Goal: Information Seeking & Learning: Learn about a topic

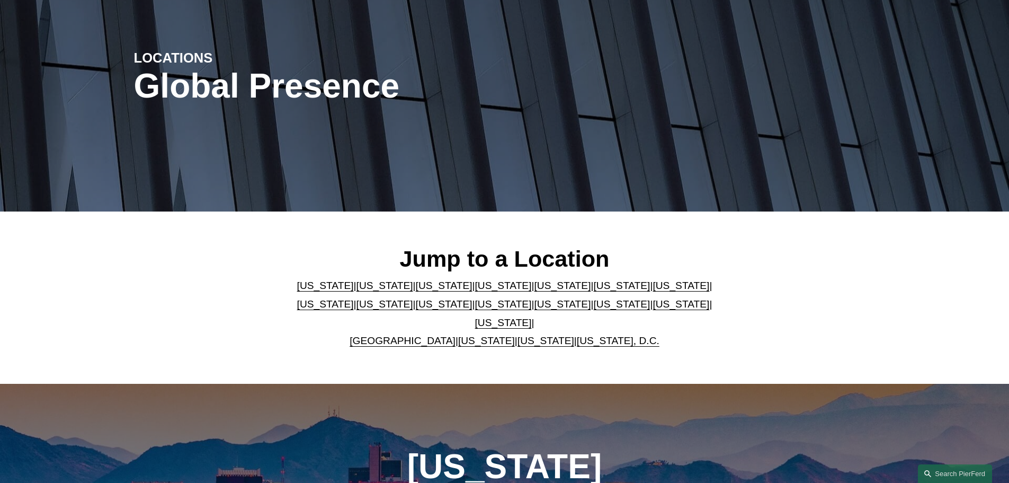
click at [534, 289] on link "[US_STATE]" at bounding box center [562, 285] width 57 height 11
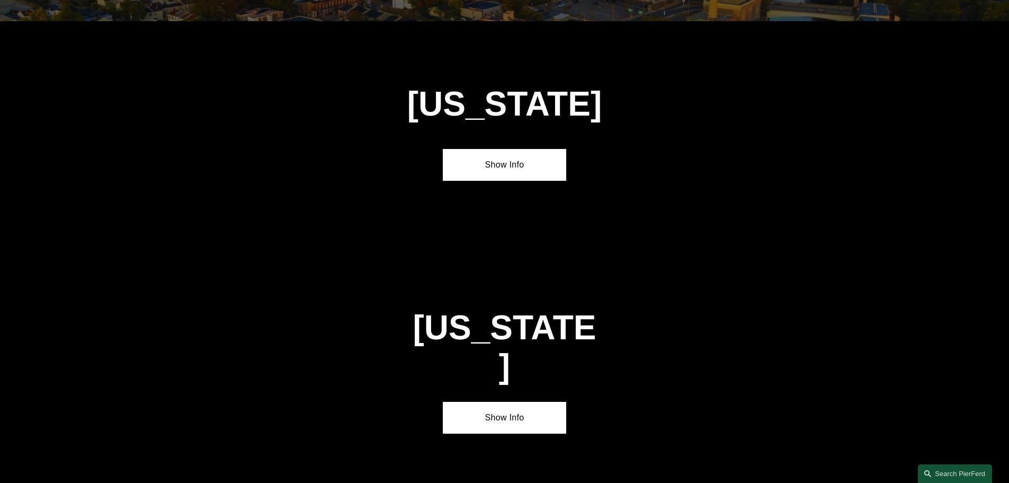
scroll to position [1374, 0]
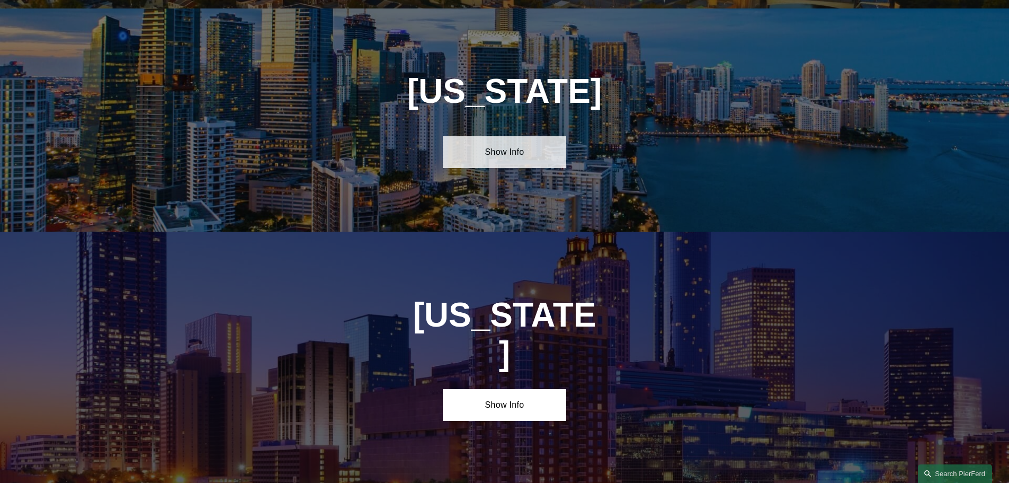
click at [480, 136] on link "Show Info" at bounding box center [504, 152] width 123 height 32
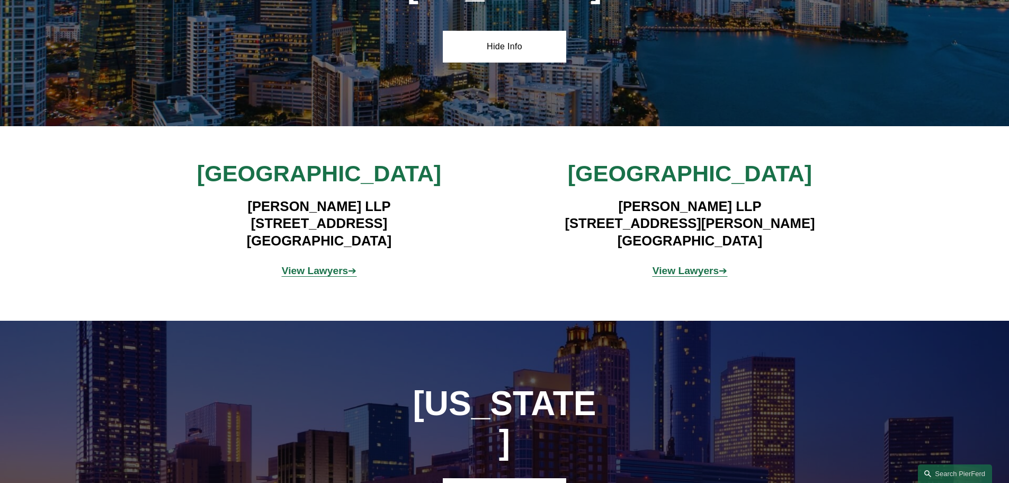
scroll to position [1479, 0]
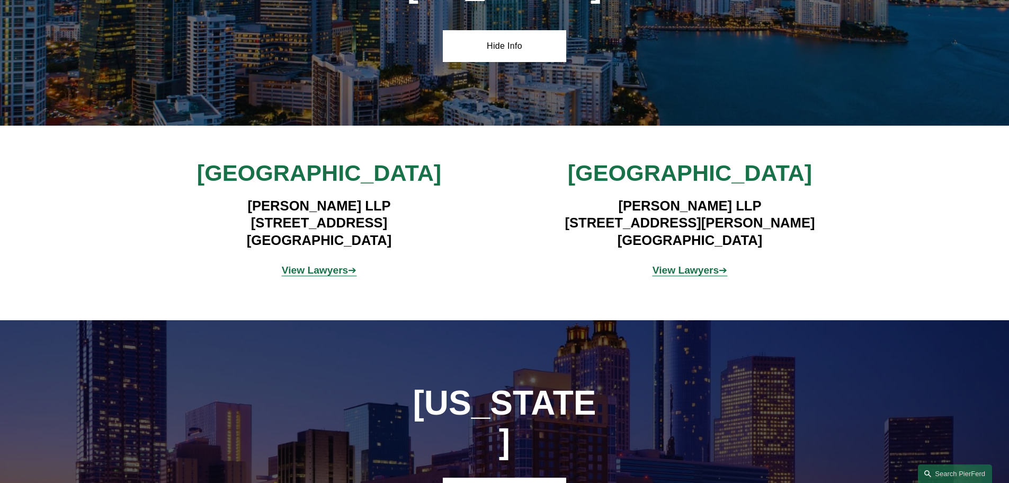
click at [331, 264] on strong "View Lawyers" at bounding box center [315, 269] width 67 height 11
click at [692, 264] on strong "View Lawyers" at bounding box center [686, 269] width 67 height 11
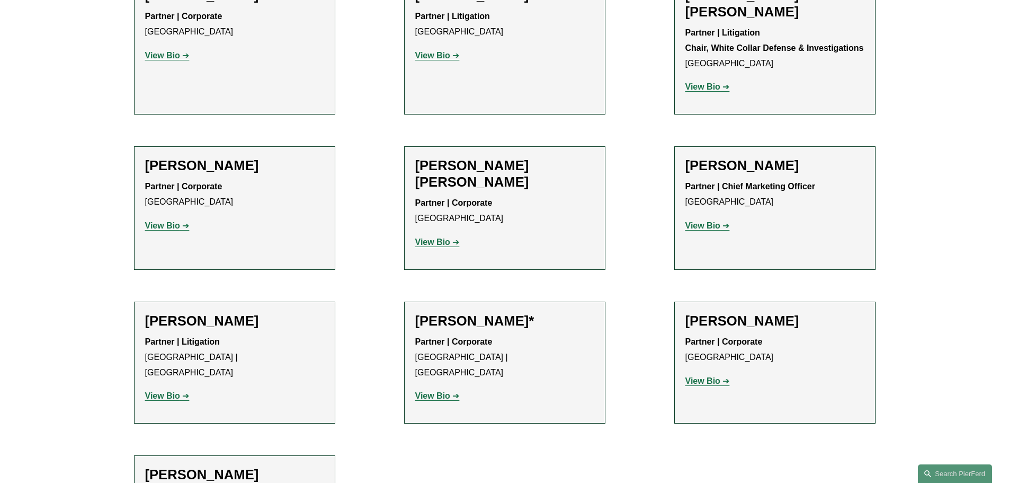
scroll to position [530, 0]
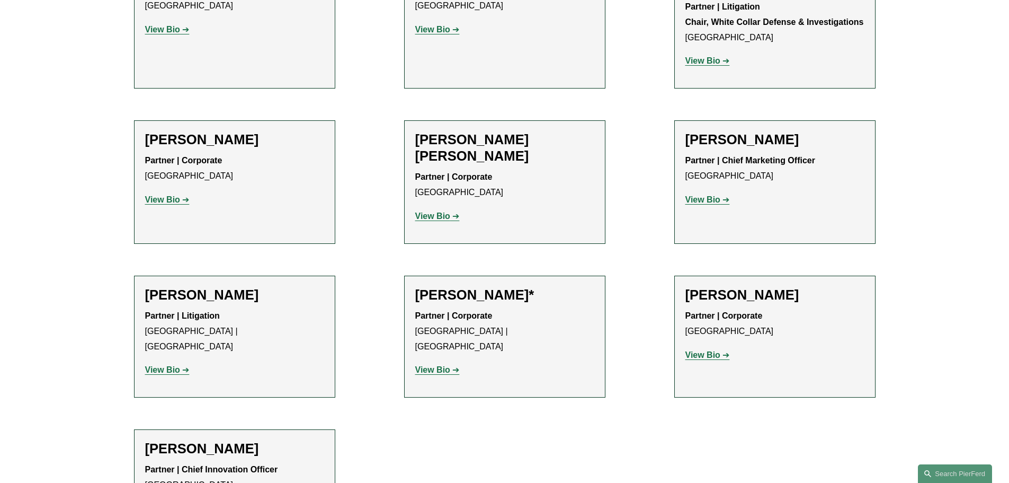
click at [444, 211] on strong "View Bio" at bounding box center [432, 215] width 35 height 9
click at [432, 365] on strong "View Bio" at bounding box center [432, 369] width 35 height 9
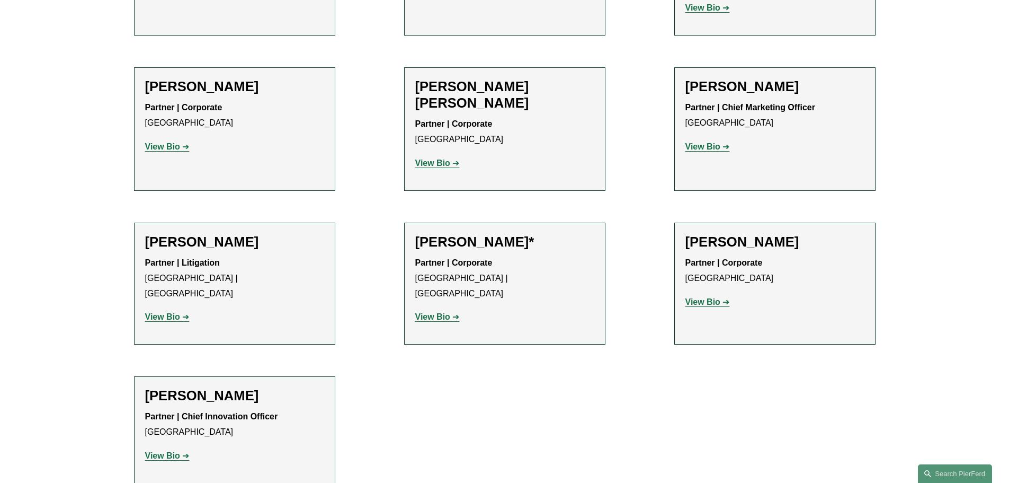
scroll to position [477, 0]
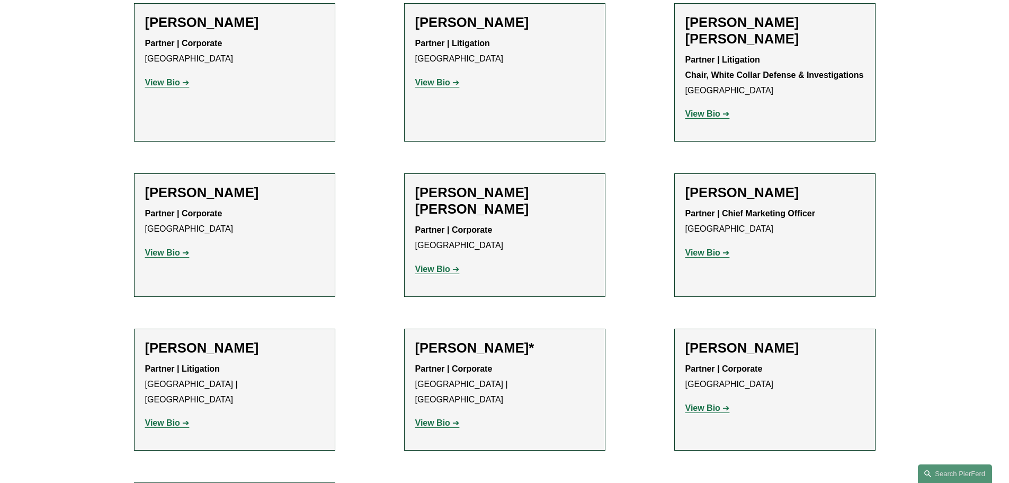
click at [171, 248] on strong "View Bio" at bounding box center [162, 252] width 35 height 9
click at [447, 264] on strong "View Bio" at bounding box center [432, 268] width 35 height 9
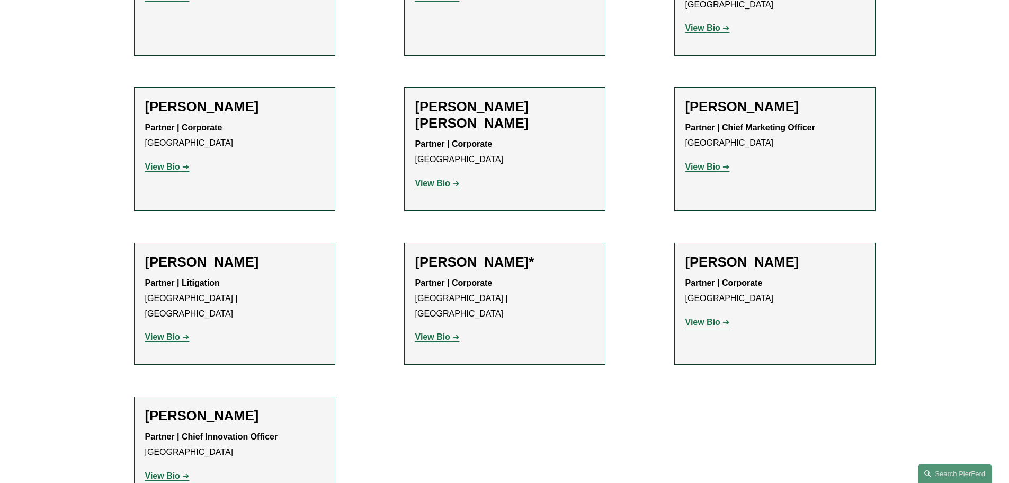
scroll to position [583, 0]
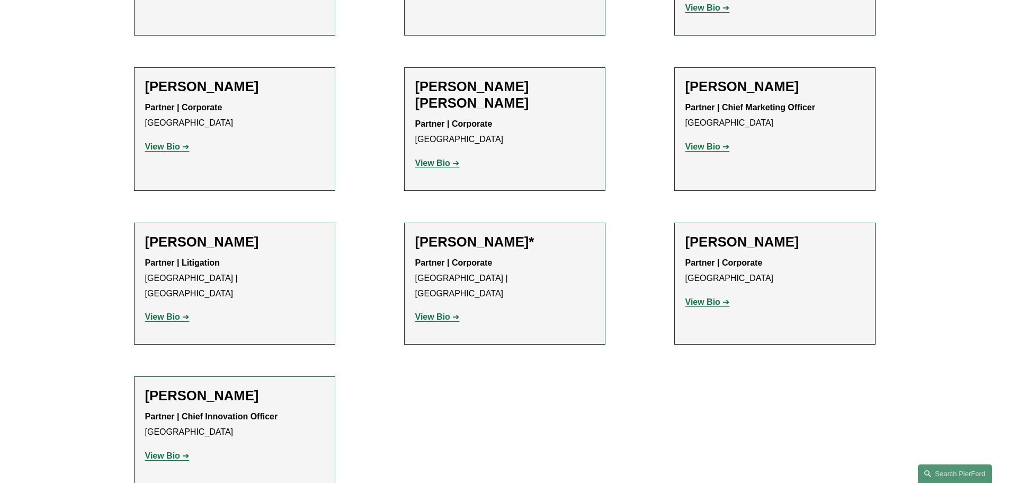
click at [706, 142] on strong "View Bio" at bounding box center [702, 146] width 35 height 9
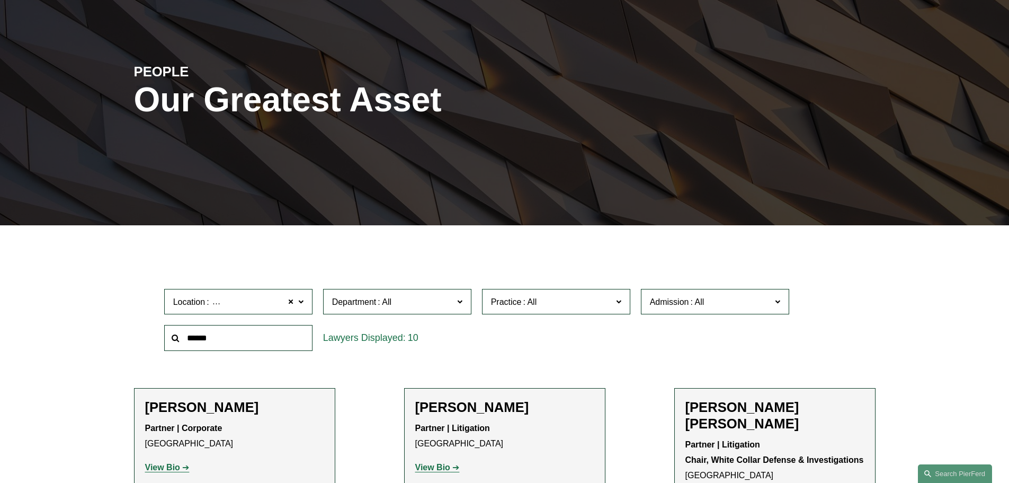
scroll to position [106, 0]
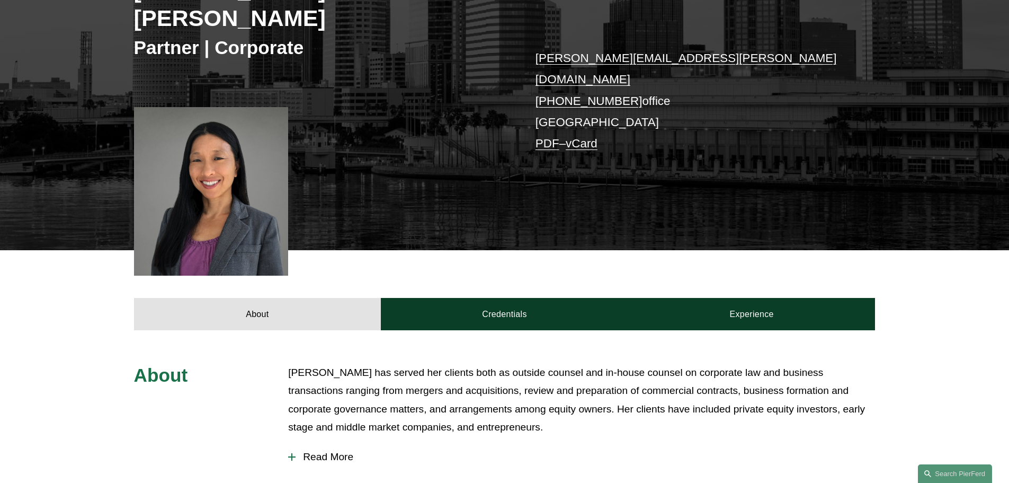
scroll to position [184, 0]
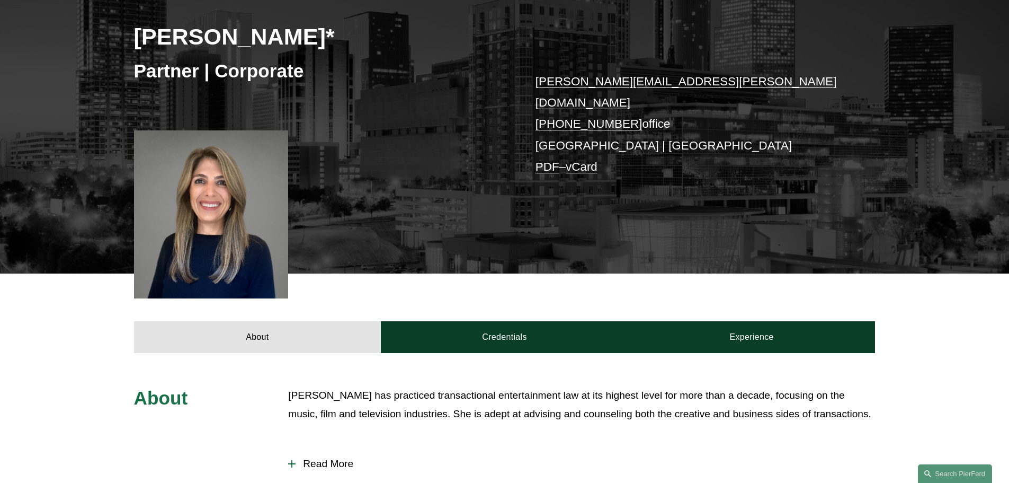
scroll to position [106, 0]
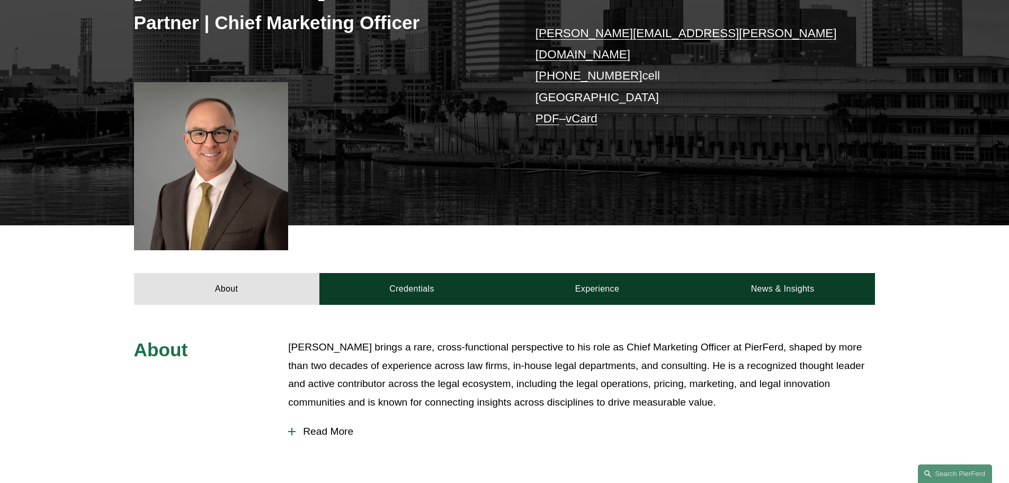
scroll to position [212, 0]
